Goal: Information Seeking & Learning: Check status

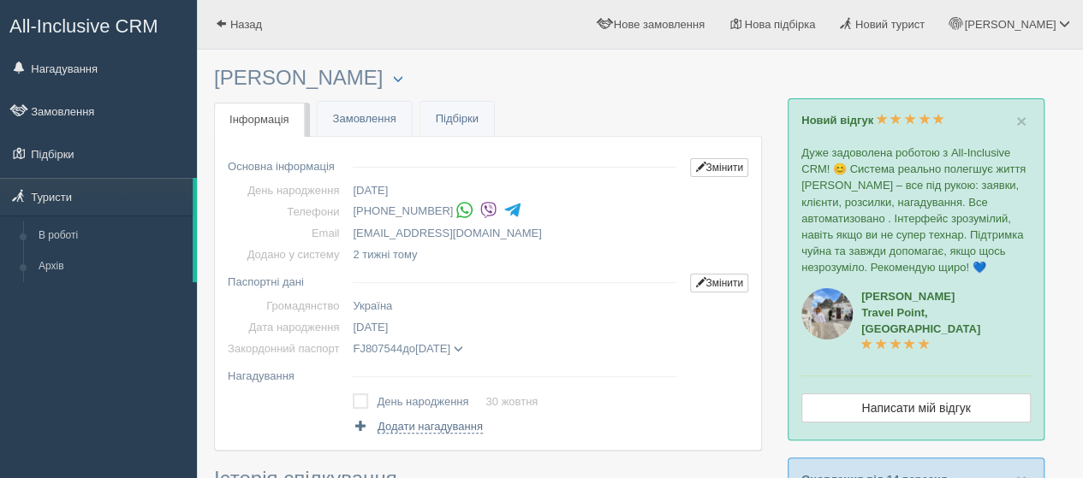
click at [484, 208] on img at bounding box center [488, 210] width 18 height 18
click at [77, 76] on link "Нагадування" at bounding box center [98, 69] width 197 height 38
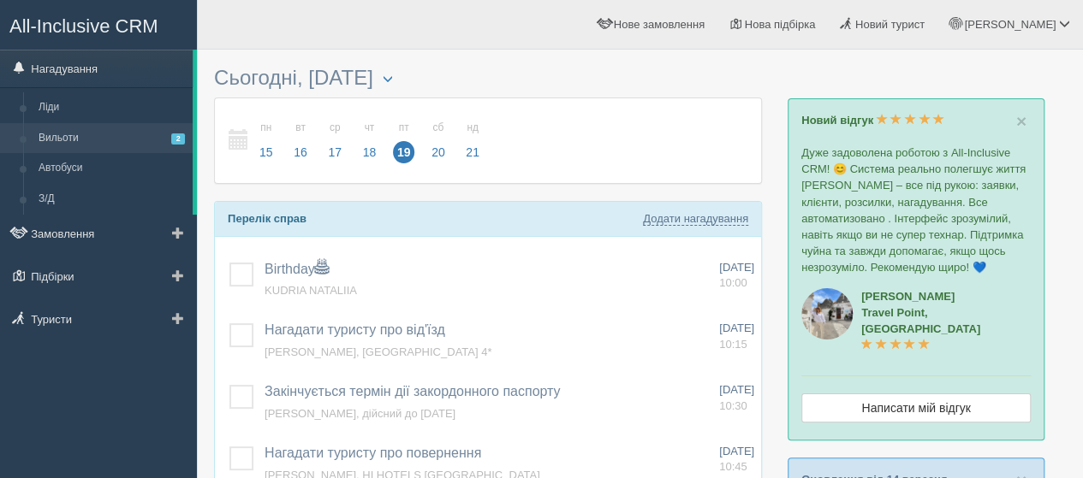
click at [80, 134] on link "Вильоти 2" at bounding box center [112, 138] width 162 height 31
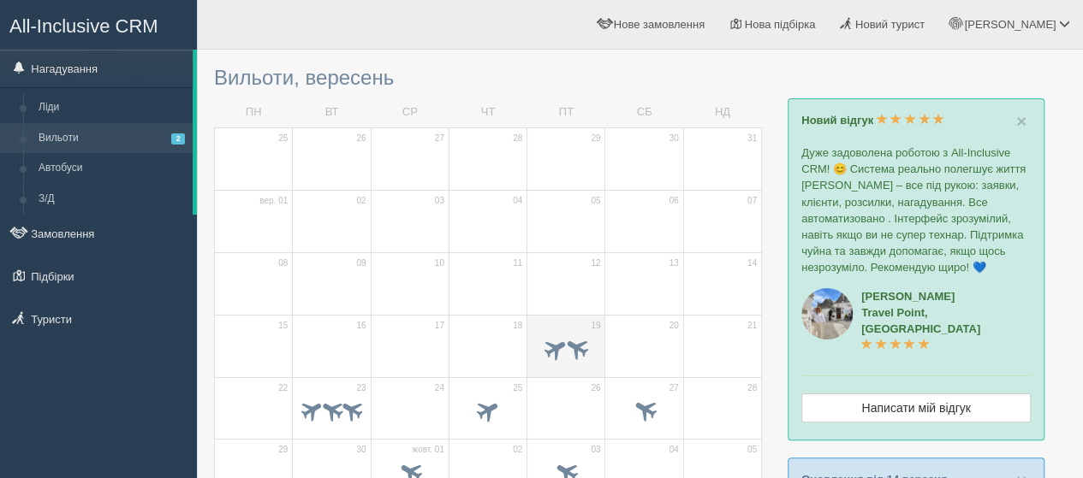
click at [567, 324] on td "19" at bounding box center [566, 346] width 78 height 62
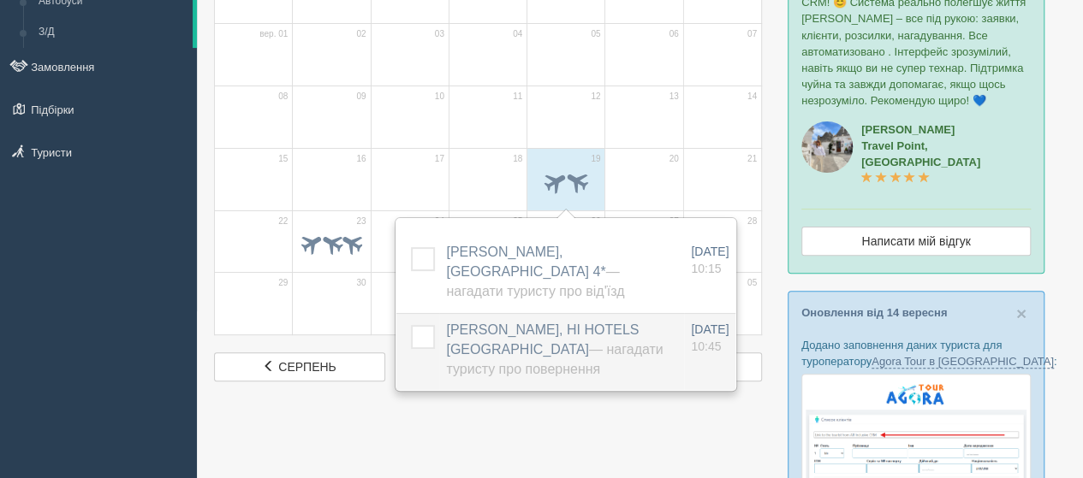
scroll to position [171, 0]
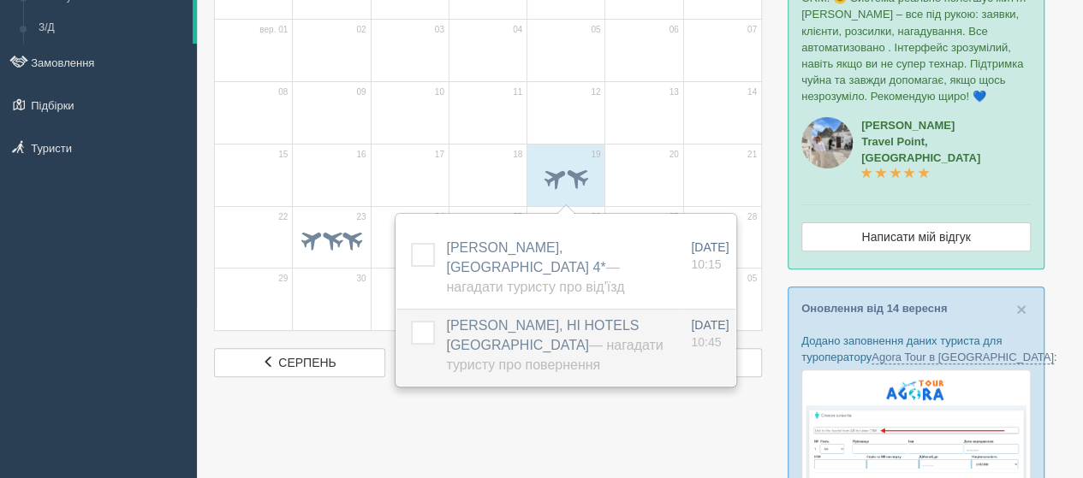
click at [514, 318] on span "ЯКИМЕНКО ВІКТОР ФЕДОРОВИЧ, HI HOTELS IMPERIAL RESORT — Нагадати туристу про пов…" at bounding box center [554, 345] width 217 height 54
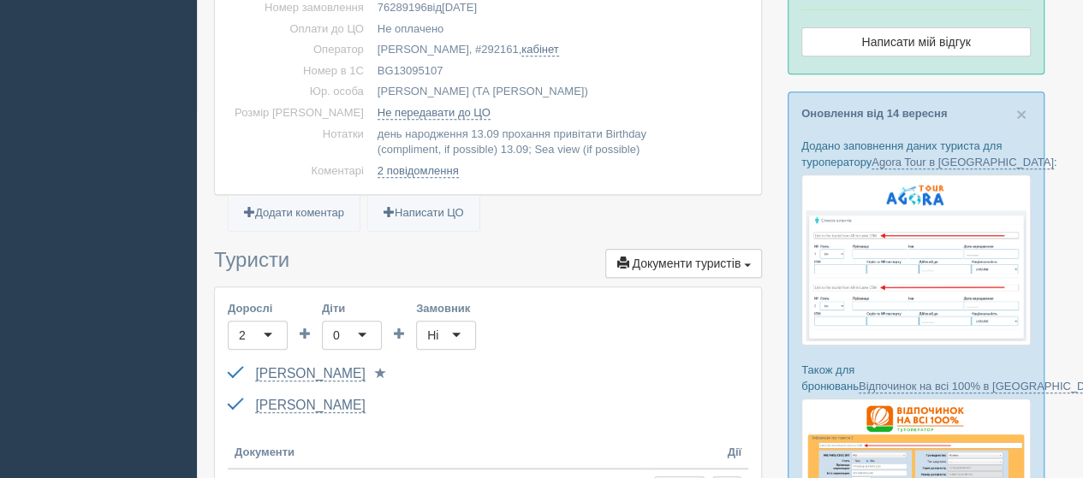
scroll to position [428, 0]
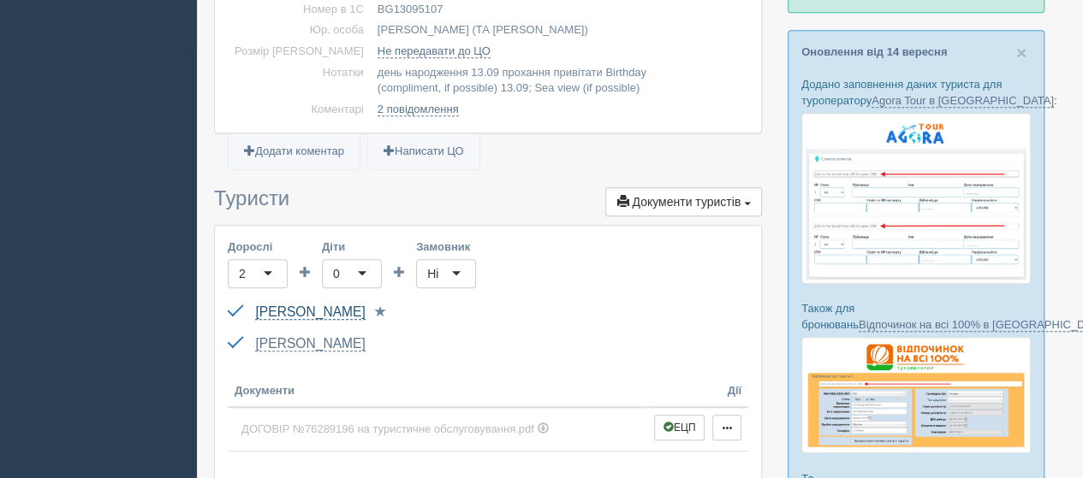
click at [341, 306] on link "ЯКИМЕНКО ВІКТОР ФЕДОРОВИЧ" at bounding box center [310, 312] width 110 height 15
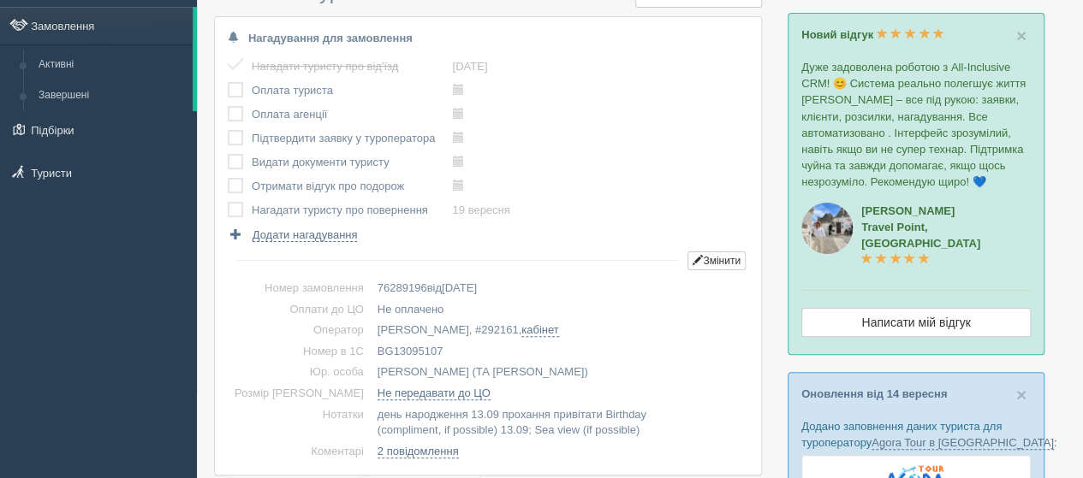
scroll to position [0, 0]
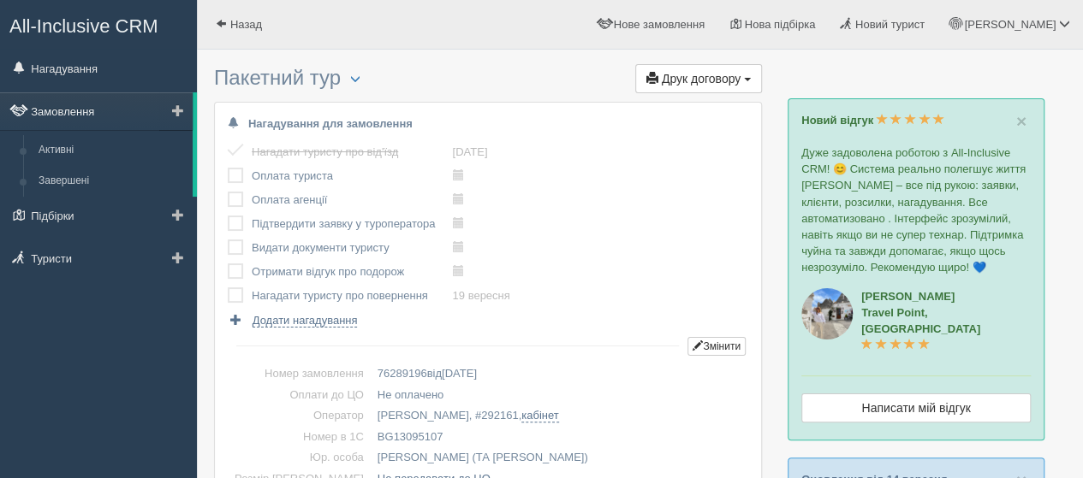
click at [84, 113] on link "Замовлення" at bounding box center [96, 111] width 193 height 38
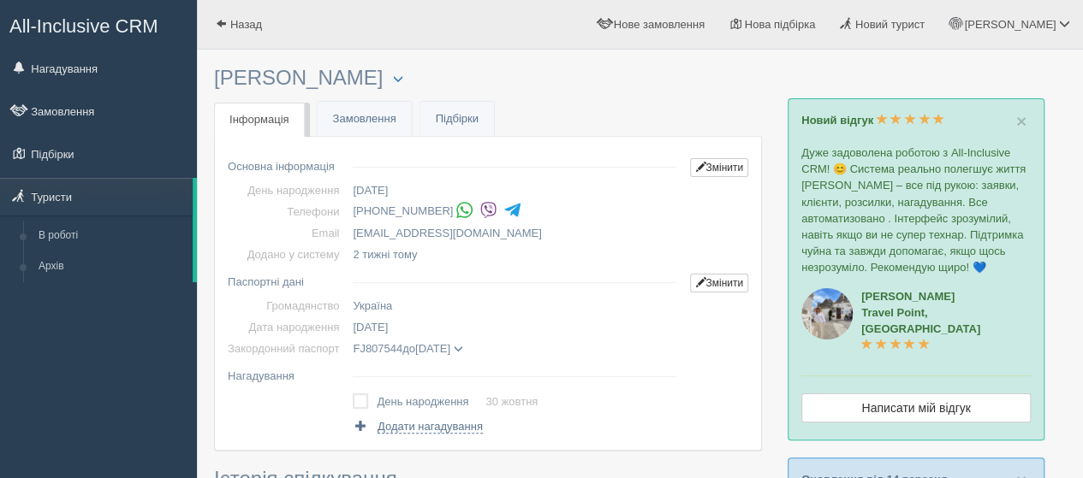
click at [481, 210] on img at bounding box center [488, 210] width 18 height 18
click at [483, 210] on img at bounding box center [488, 210] width 18 height 18
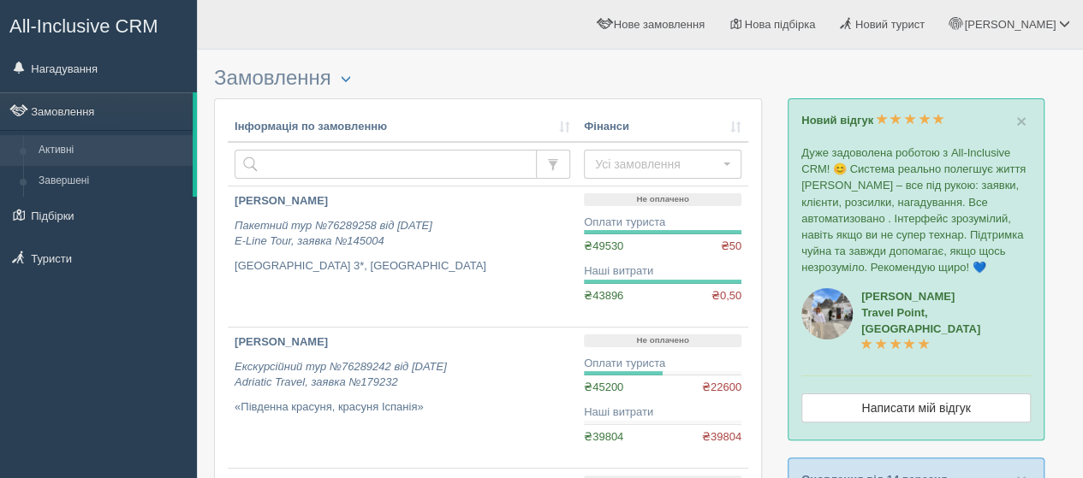
click at [83, 67] on link "Нагадування" at bounding box center [98, 69] width 197 height 38
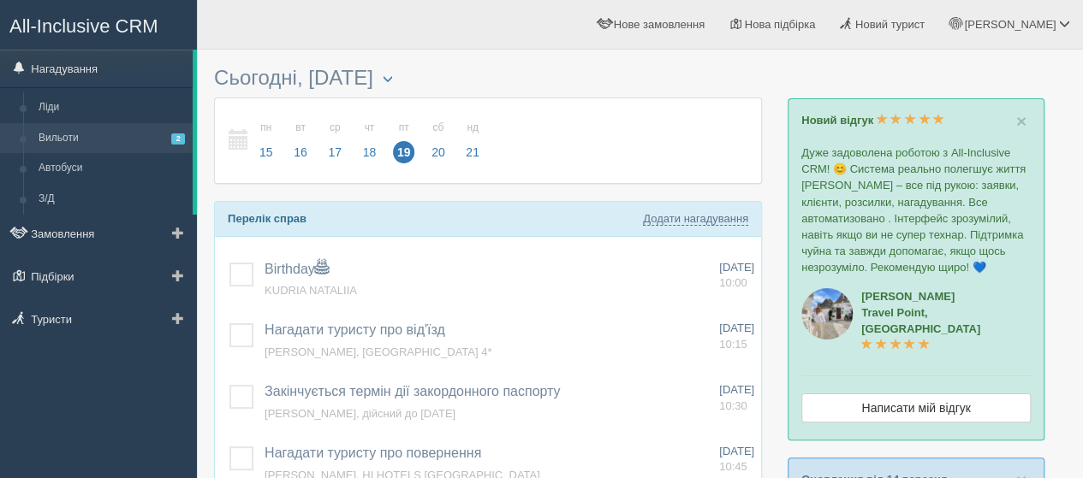
click at [64, 134] on link "Вильоти 2" at bounding box center [112, 138] width 162 height 31
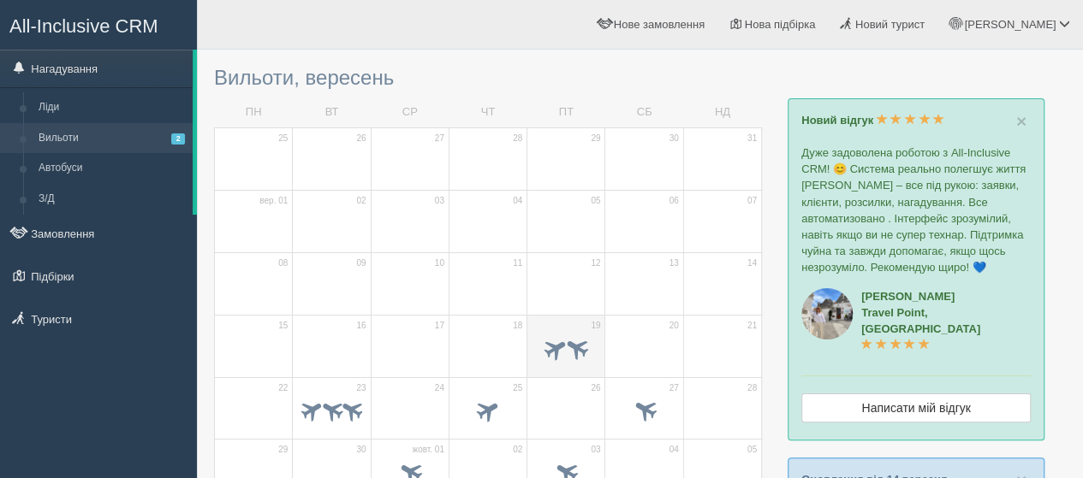
click at [544, 315] on td "19" at bounding box center [566, 346] width 78 height 62
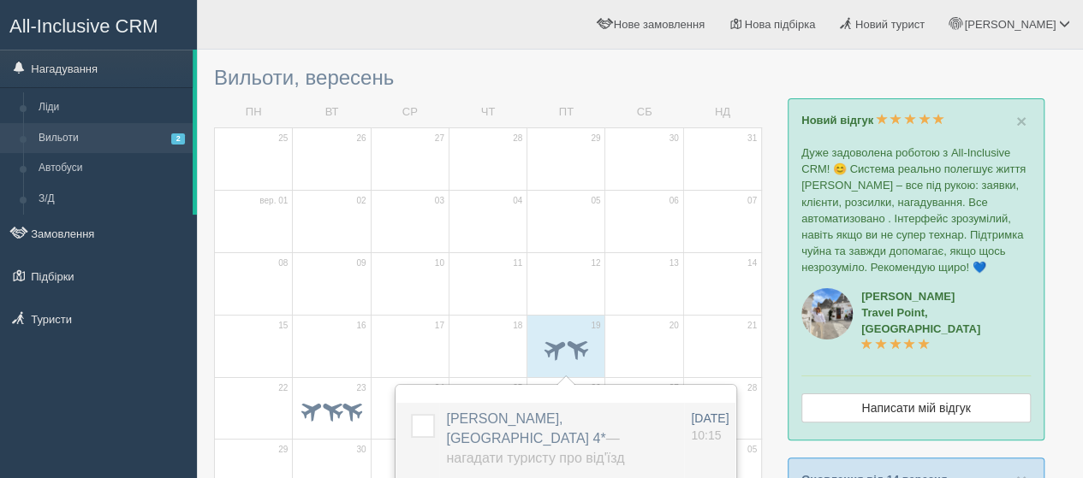
click at [537, 419] on span "ILCHENKO [PERSON_NAME], [GEOGRAPHIC_DATA] 4* — Нагадати туристу про від'їзд" at bounding box center [535, 439] width 178 height 54
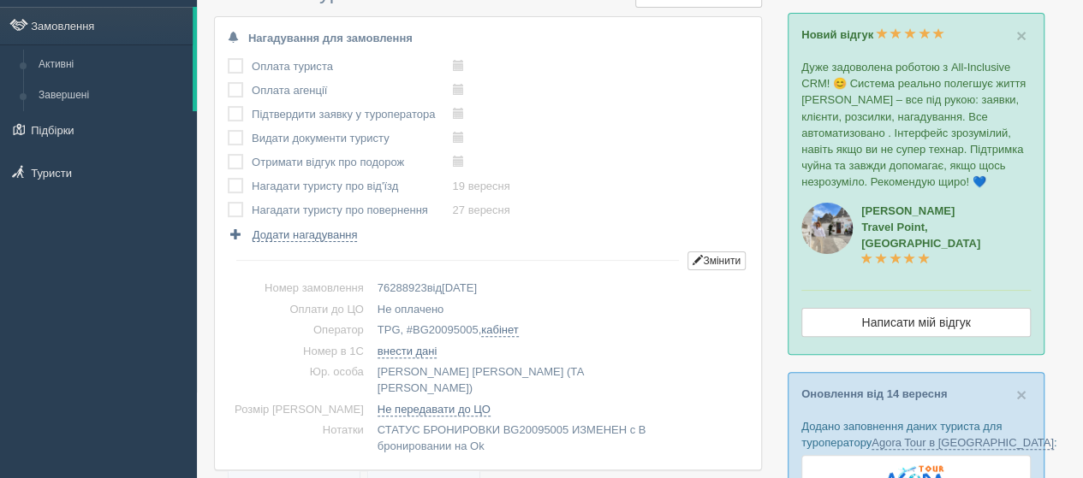
scroll to position [514, 0]
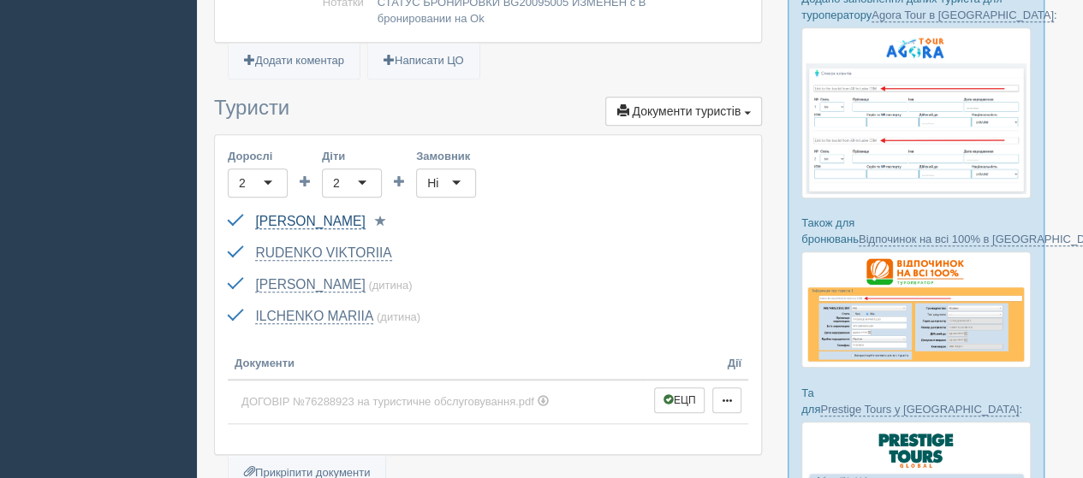
click at [344, 214] on link "[PERSON_NAME]" at bounding box center [310, 221] width 110 height 15
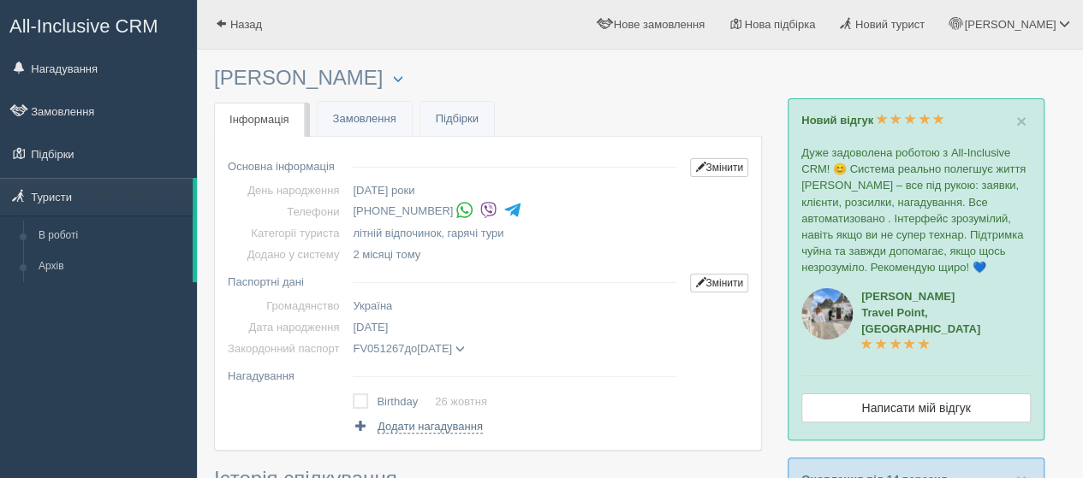
click at [484, 206] on img at bounding box center [488, 210] width 18 height 18
